Goal: Navigation & Orientation: Find specific page/section

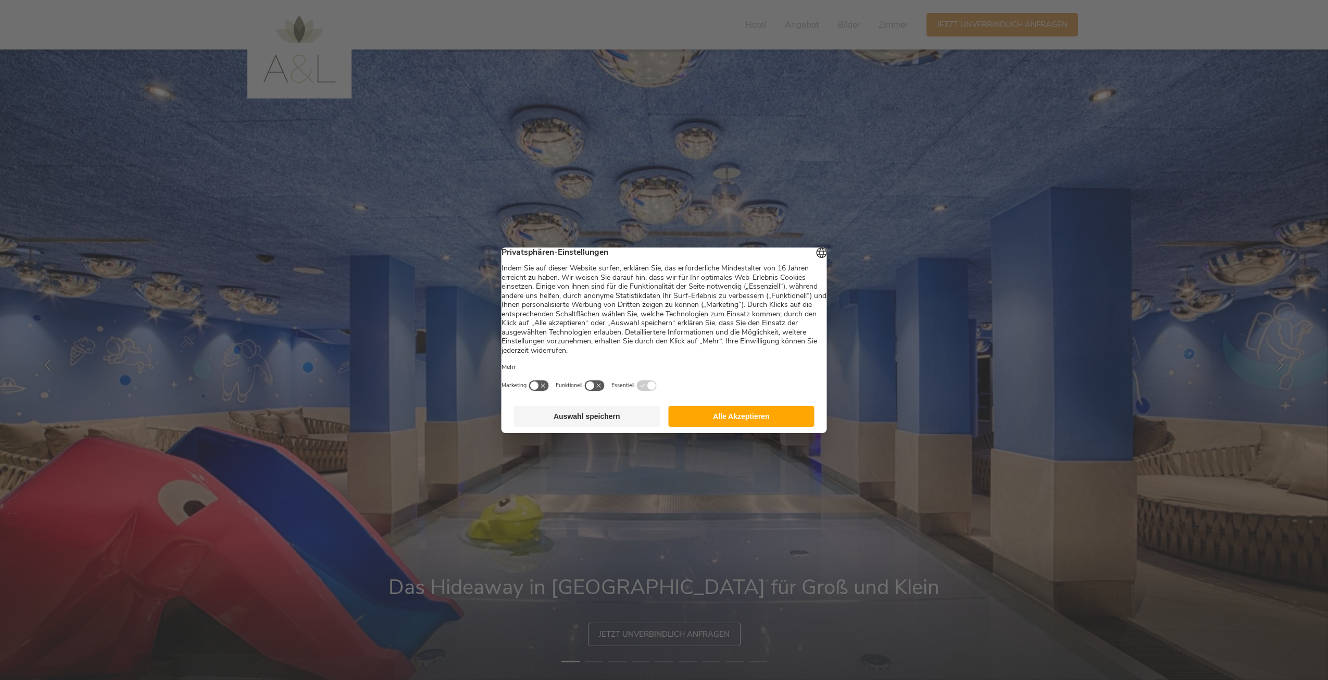
click at [733, 420] on button "Alle Akzeptieren" at bounding box center [741, 416] width 146 height 21
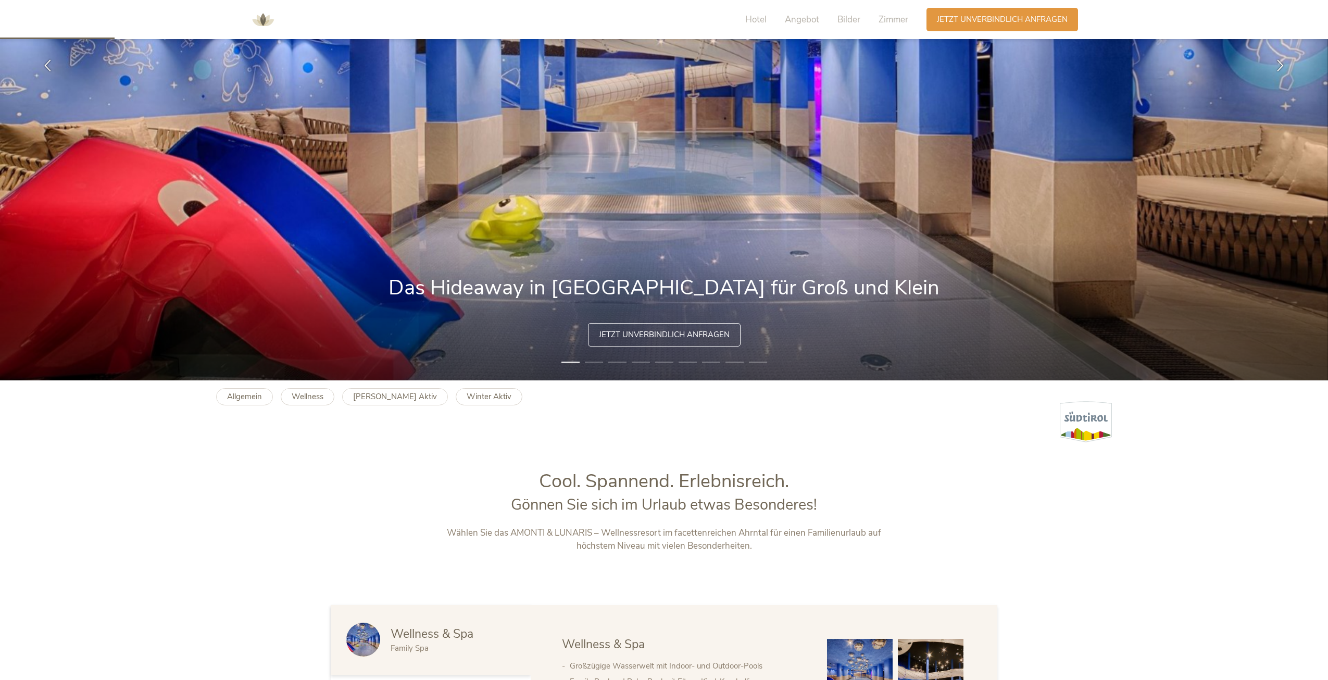
scroll to position [208, 0]
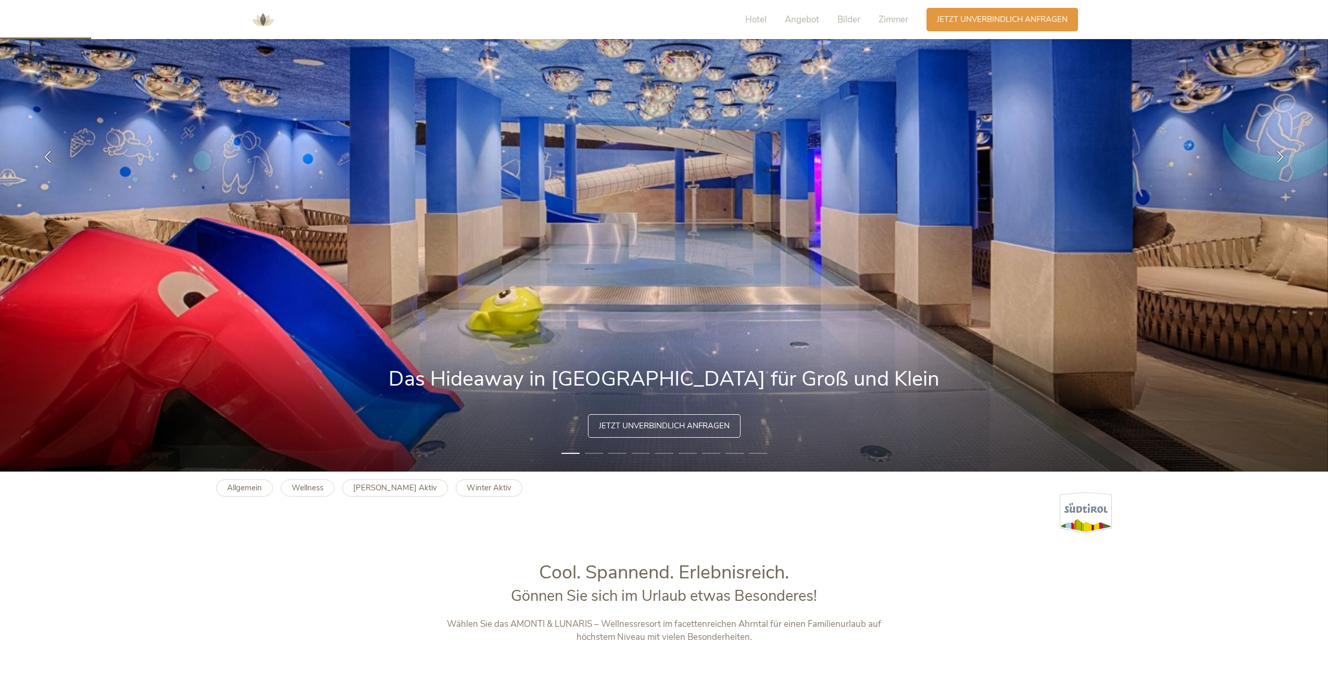
click at [594, 453] on li "2" at bounding box center [594, 453] width 18 height 10
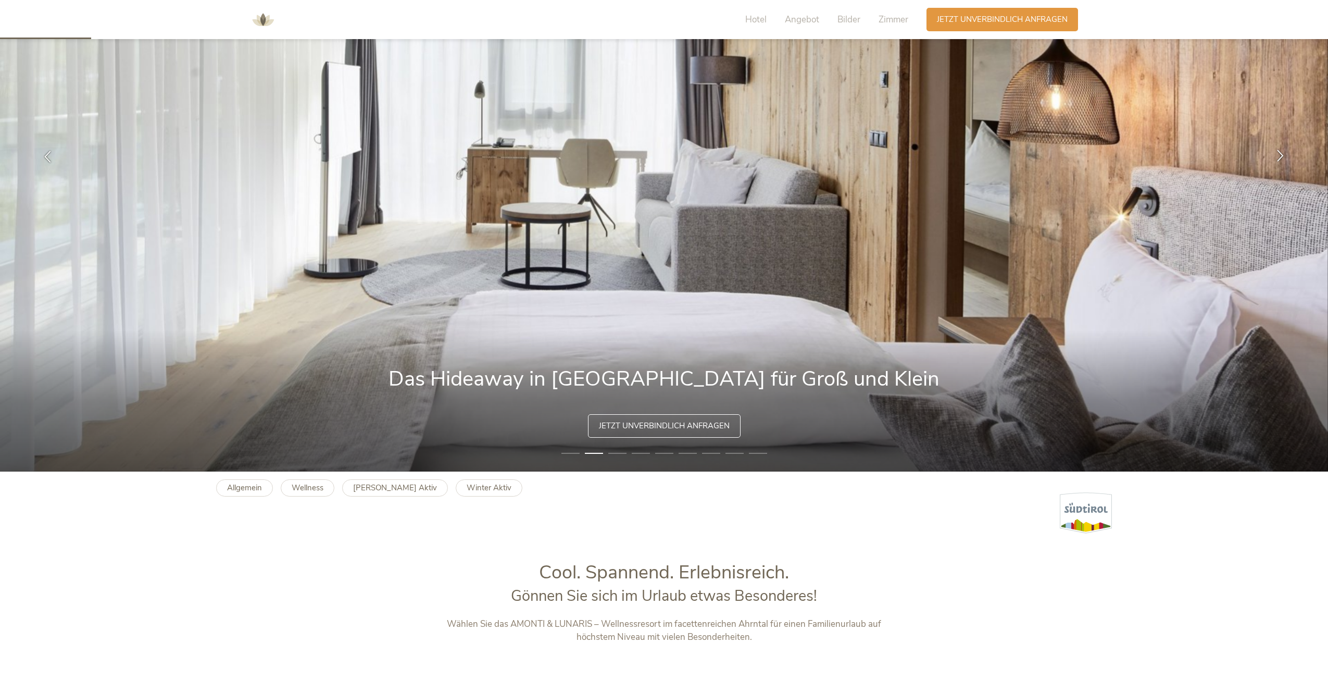
click at [1281, 152] on icon at bounding box center [1280, 155] width 12 height 12
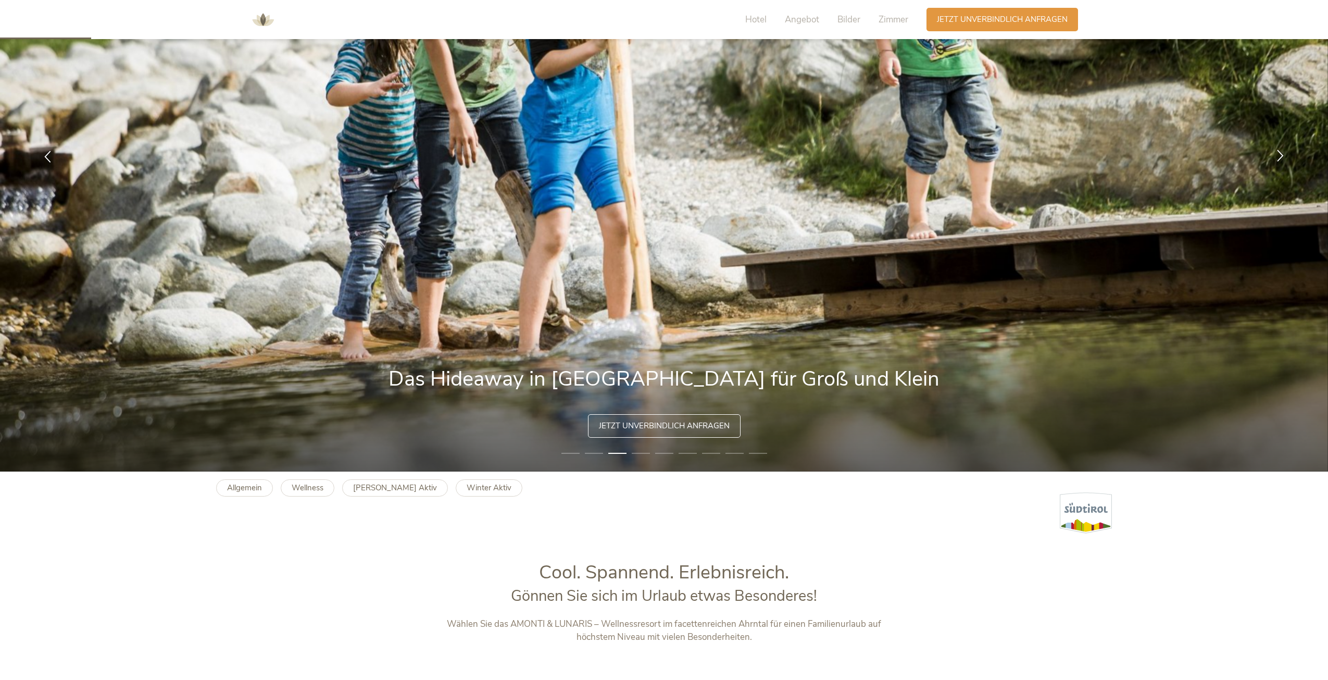
click at [1281, 152] on icon at bounding box center [1280, 155] width 12 height 12
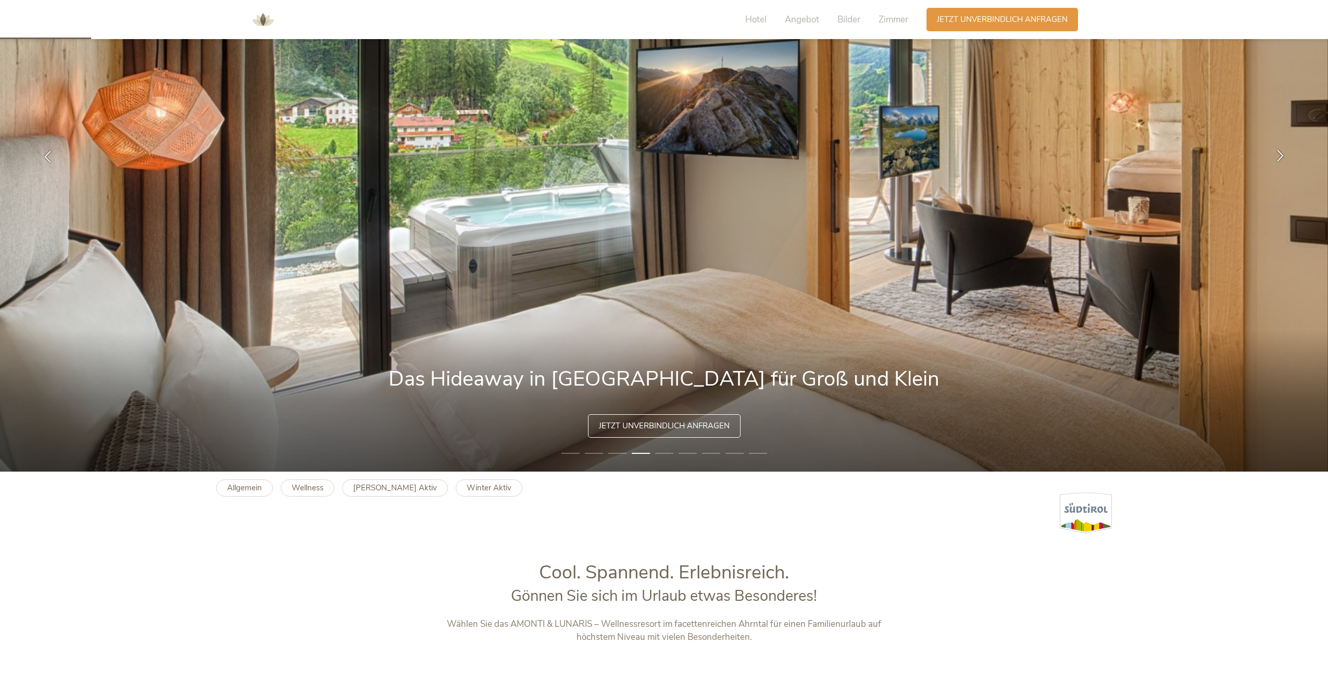
click at [1279, 154] on icon at bounding box center [1280, 155] width 12 height 12
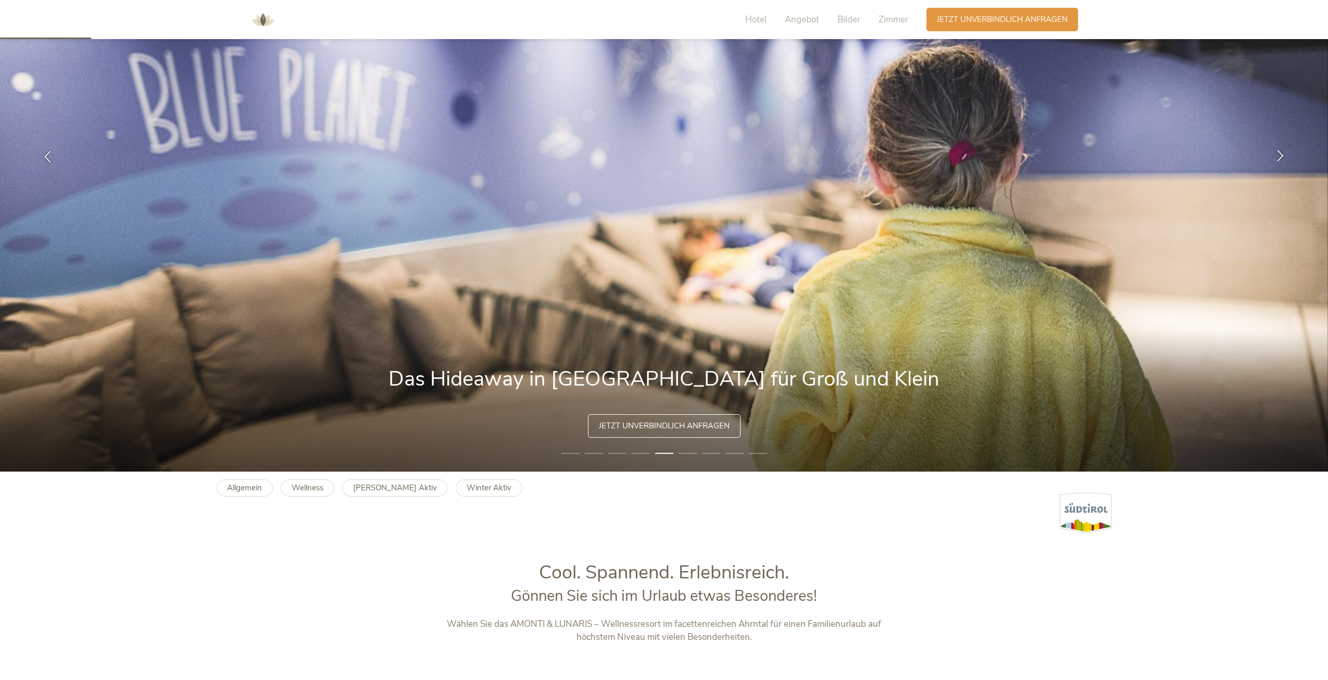
click at [1279, 154] on icon at bounding box center [1280, 155] width 12 height 12
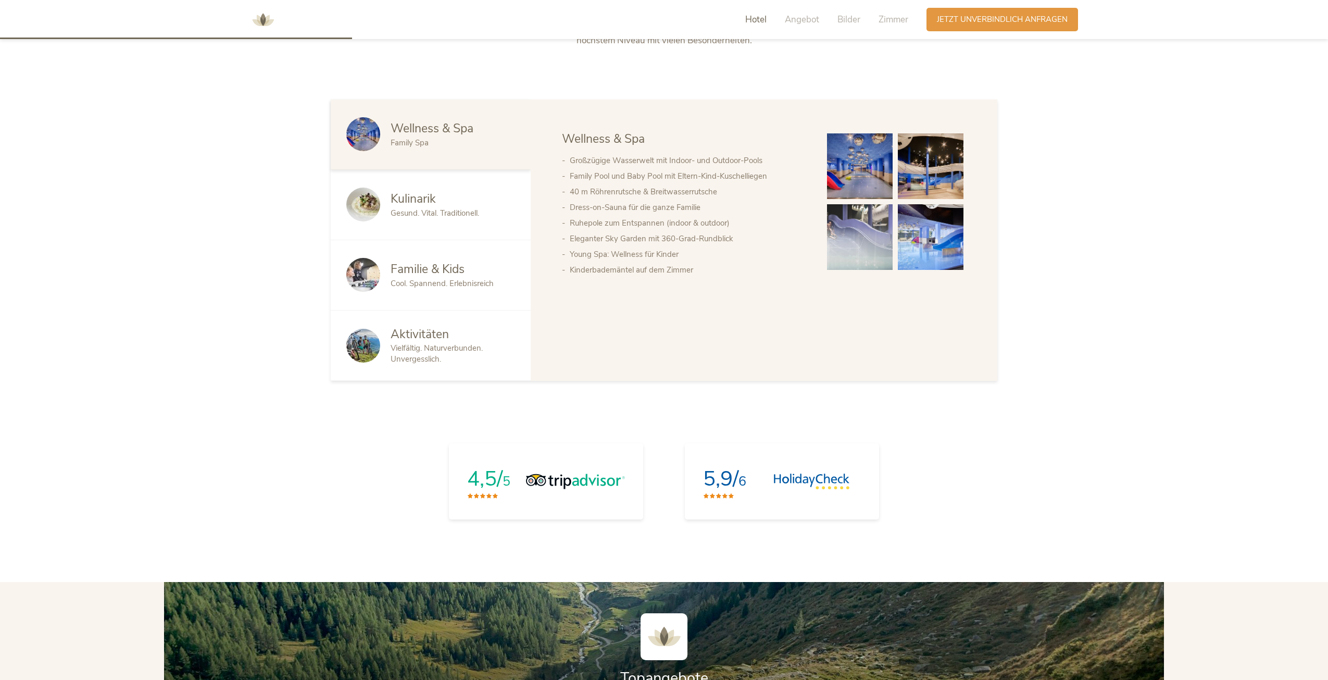
scroll to position [729, 0]
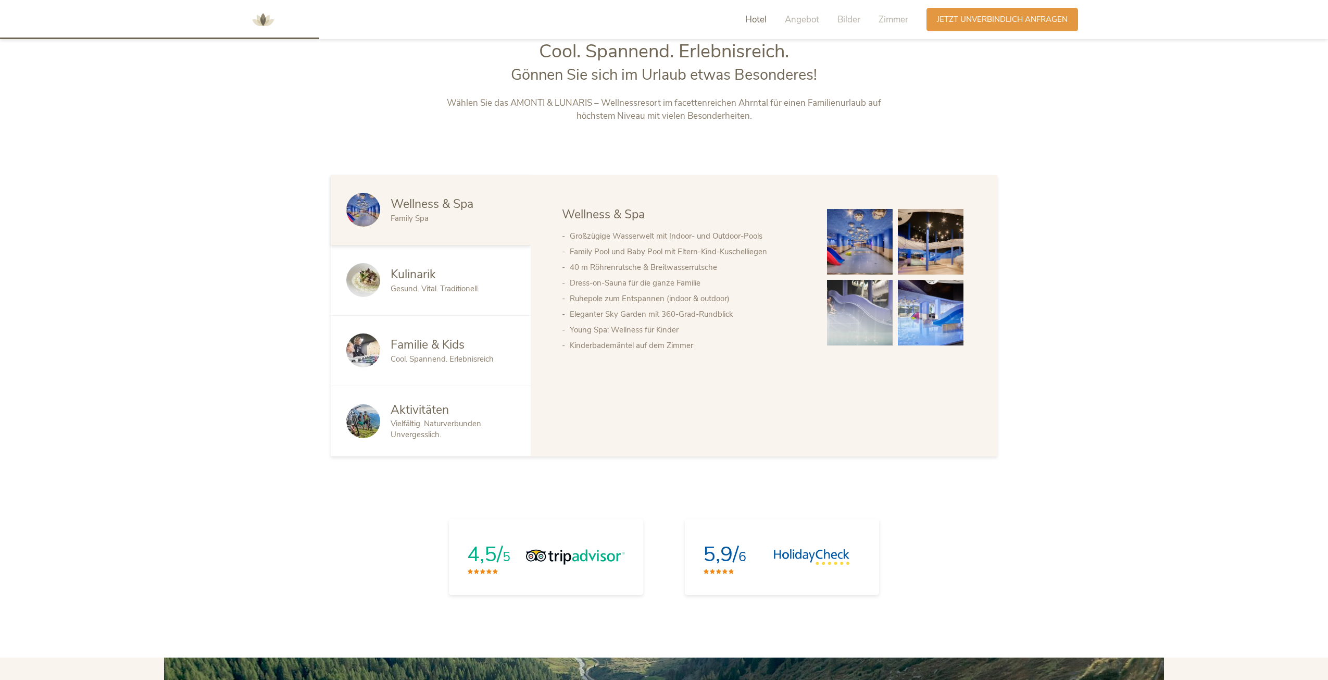
click at [880, 243] on img at bounding box center [860, 242] width 66 height 66
click at [424, 271] on span "Kulinarik" at bounding box center [413, 274] width 45 height 16
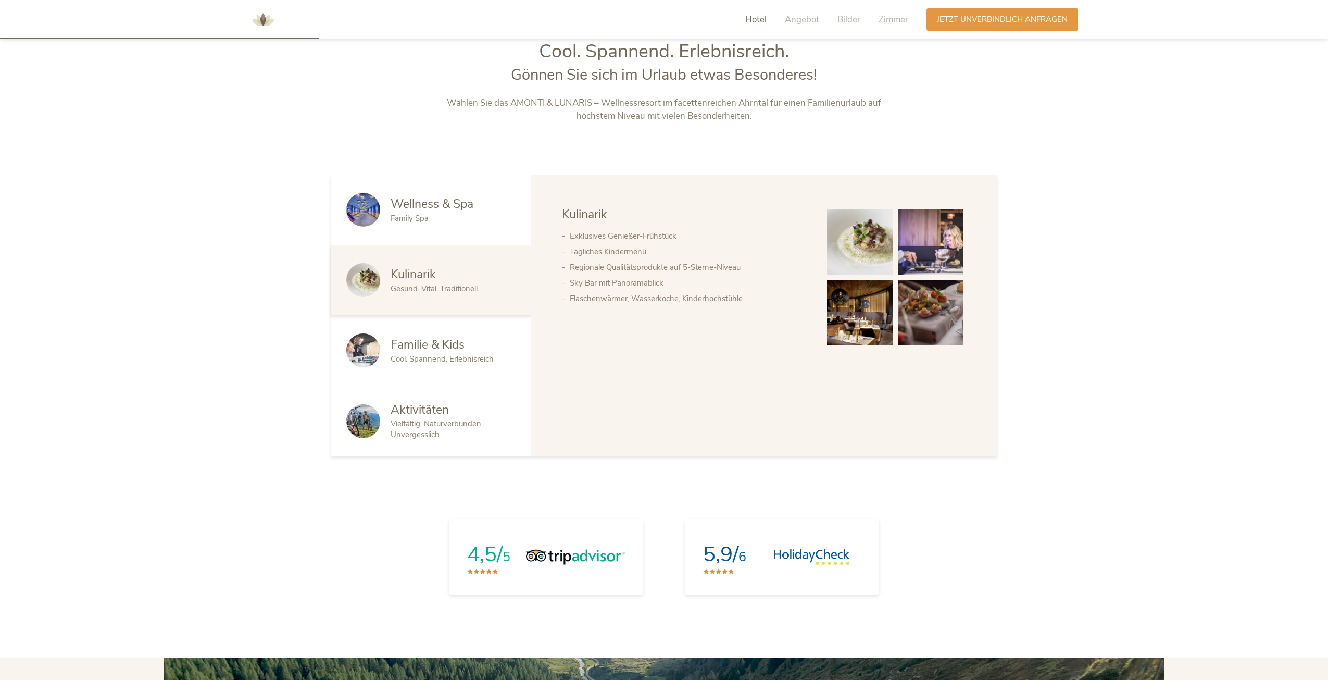
click at [426, 343] on span "Familie & Kids" at bounding box center [428, 344] width 74 height 16
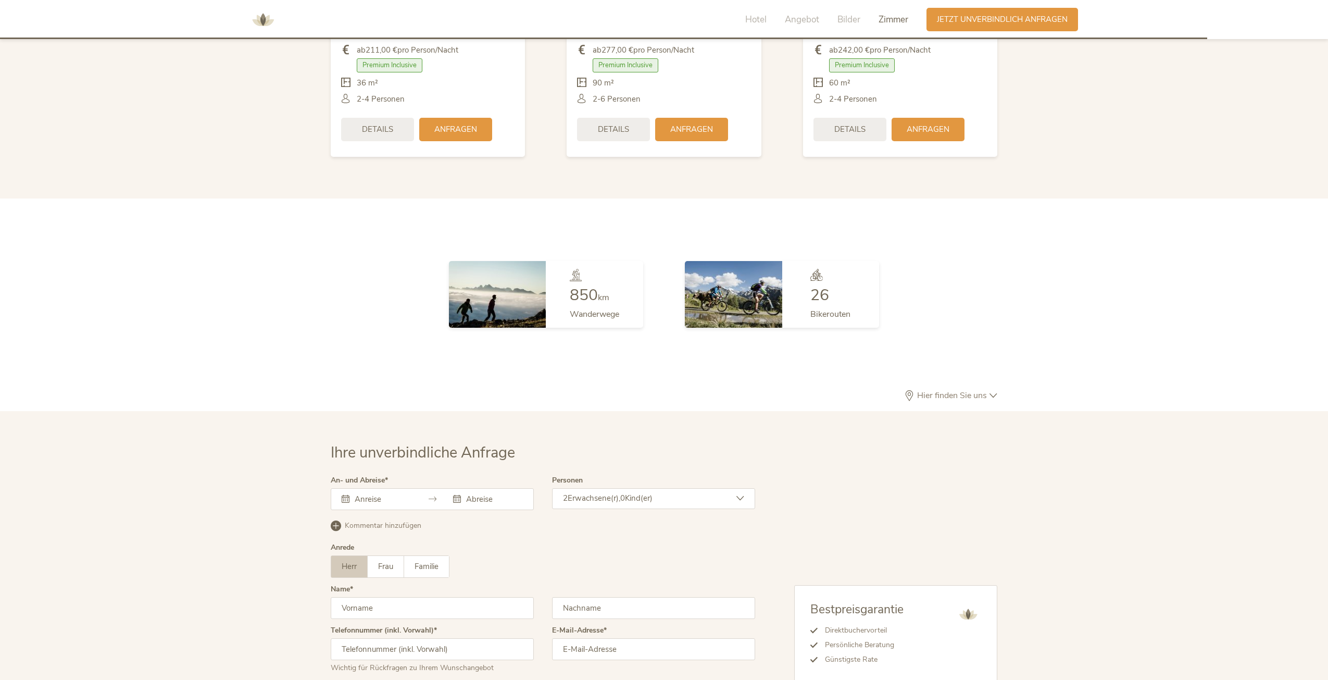
scroll to position [3036, 0]
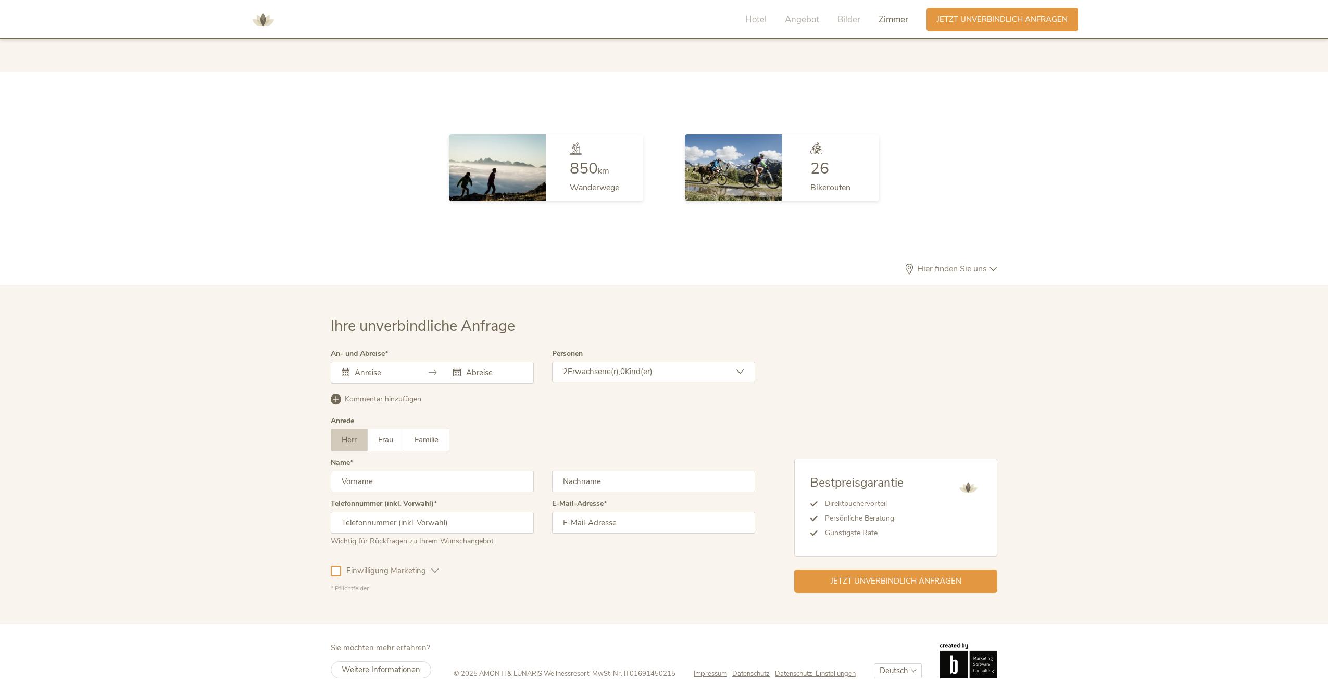
click at [712, 669] on span "Impressum" at bounding box center [710, 673] width 33 height 9
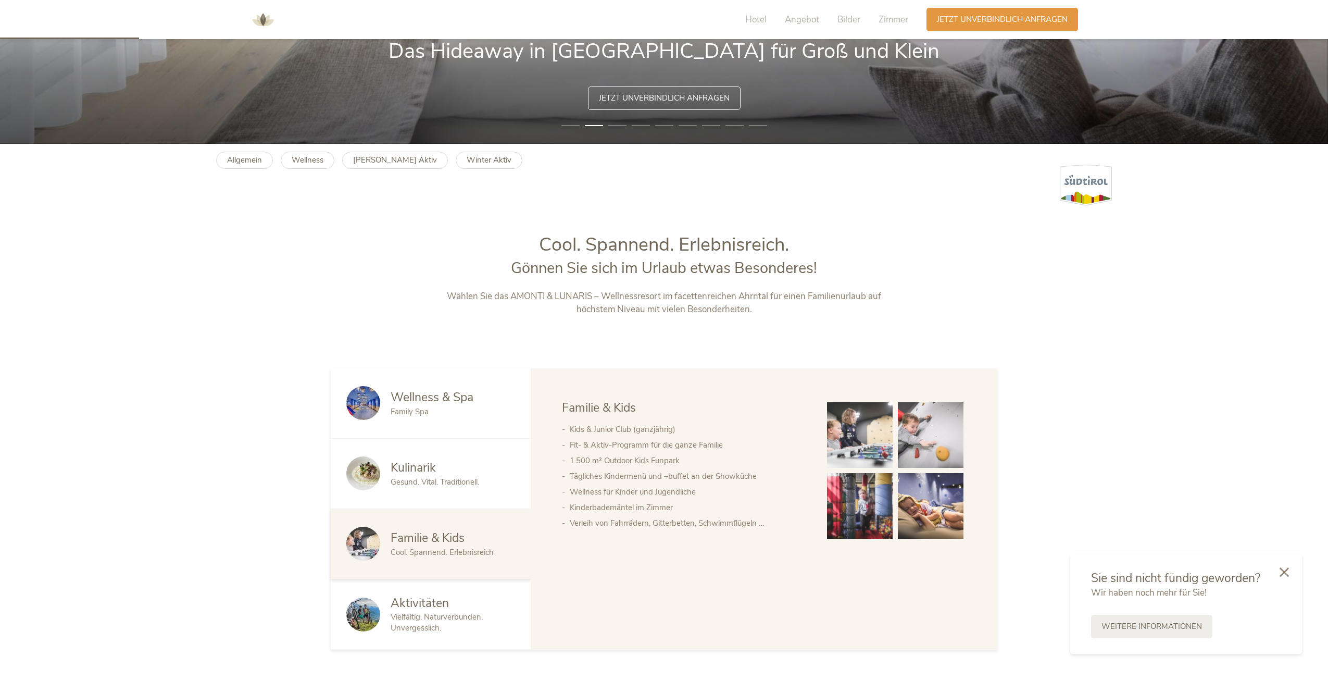
scroll to position [0, 0]
